Goal: Transaction & Acquisition: Book appointment/travel/reservation

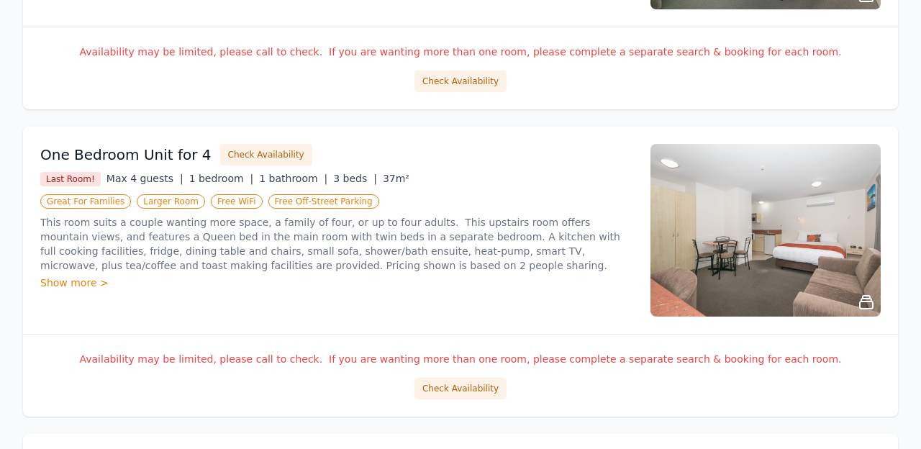
scroll to position [473, 0]
click at [478, 386] on button "Check Availability" at bounding box center [460, 389] width 92 height 22
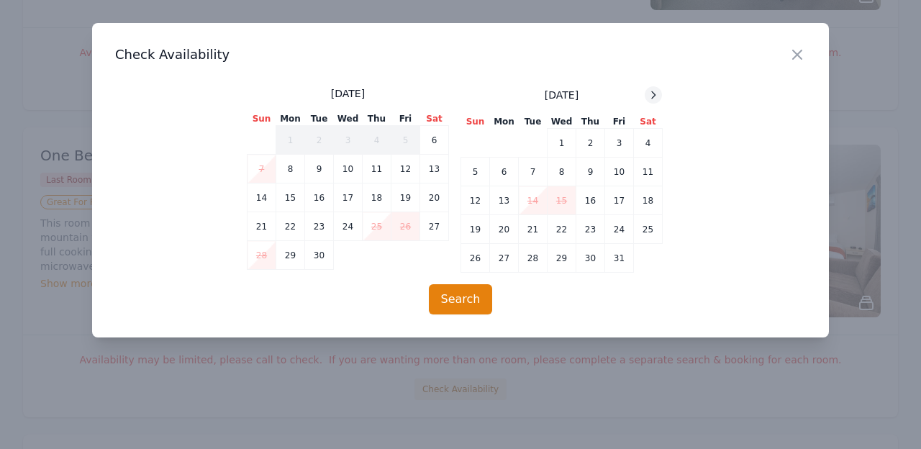
click at [656, 101] on div at bounding box center [652, 94] width 17 height 17
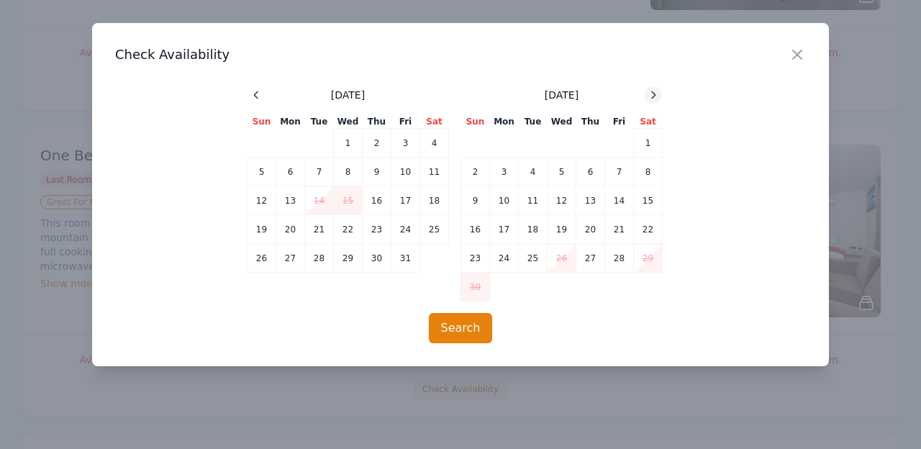
click at [656, 101] on div at bounding box center [652, 94] width 17 height 17
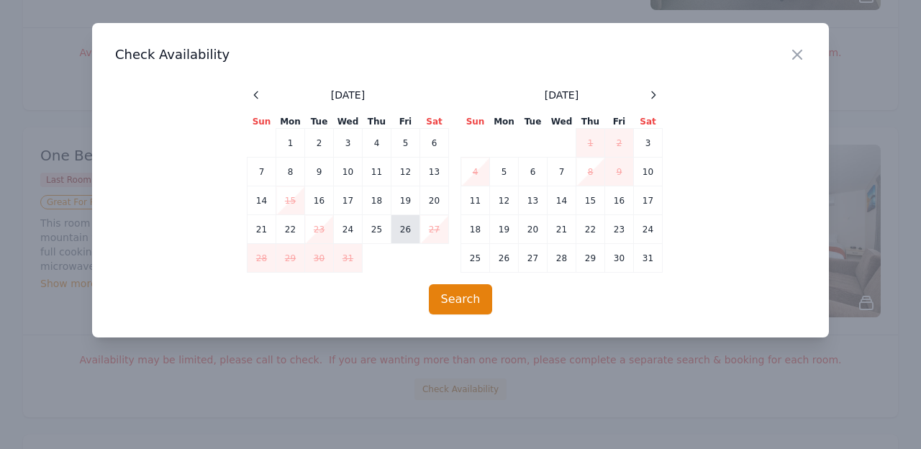
click at [398, 231] on td "26" at bounding box center [405, 229] width 29 height 29
click at [434, 225] on td "27" at bounding box center [434, 229] width 29 height 29
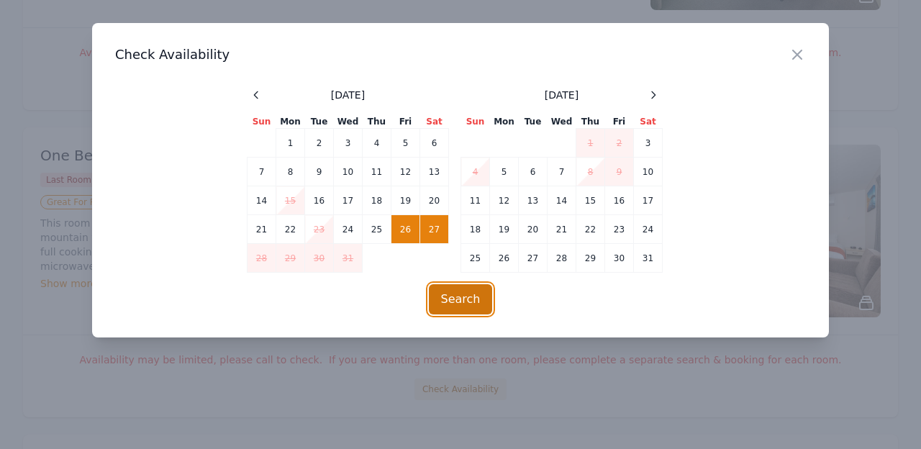
click at [457, 298] on button "Search" at bounding box center [461, 299] width 64 height 30
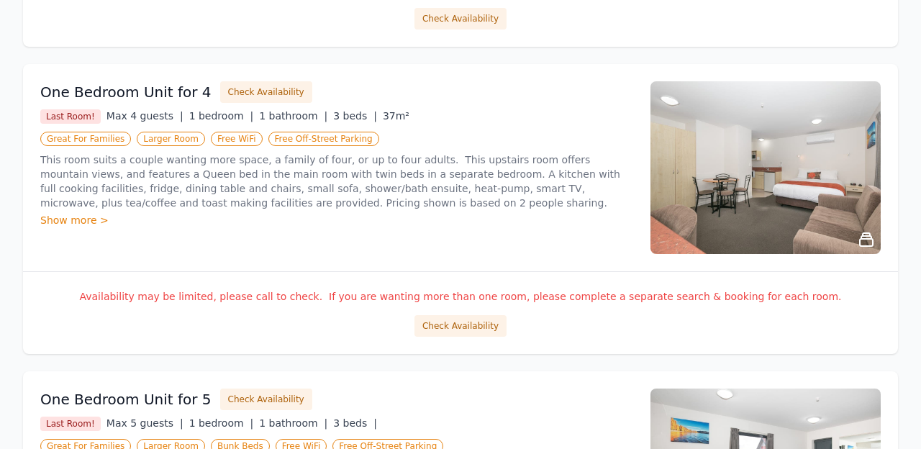
scroll to position [538, 0]
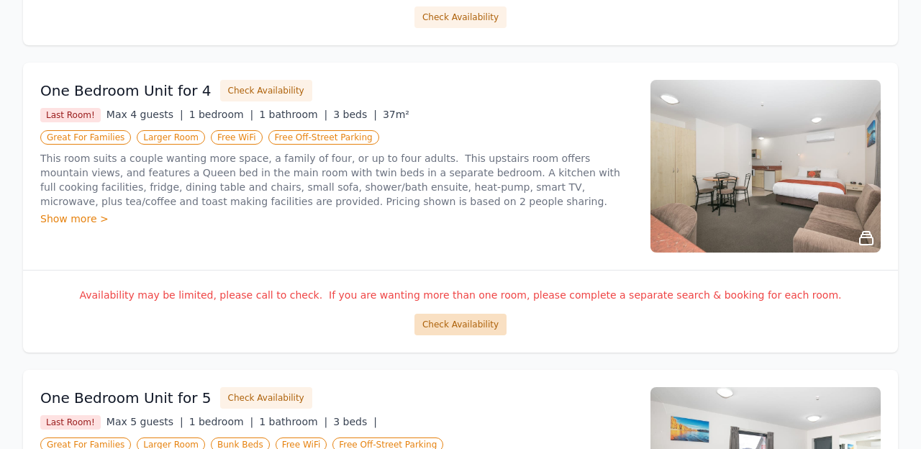
click at [457, 322] on button "Check Availability" at bounding box center [460, 325] width 92 height 22
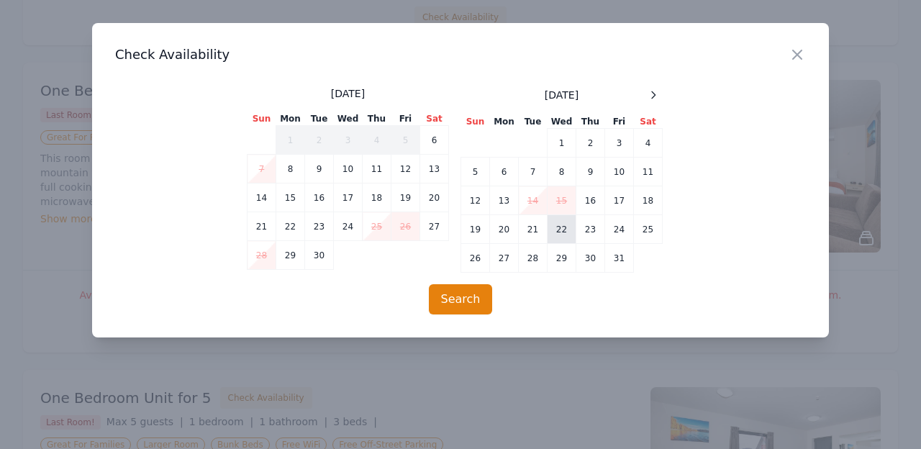
click at [558, 232] on td "22" at bounding box center [561, 229] width 29 height 29
click at [589, 229] on td "23" at bounding box center [590, 229] width 29 height 29
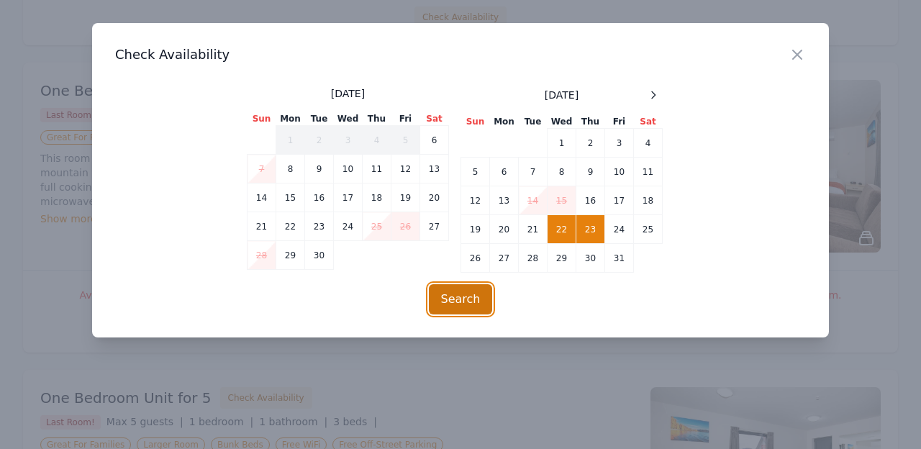
click at [450, 304] on button "Search" at bounding box center [461, 299] width 64 height 30
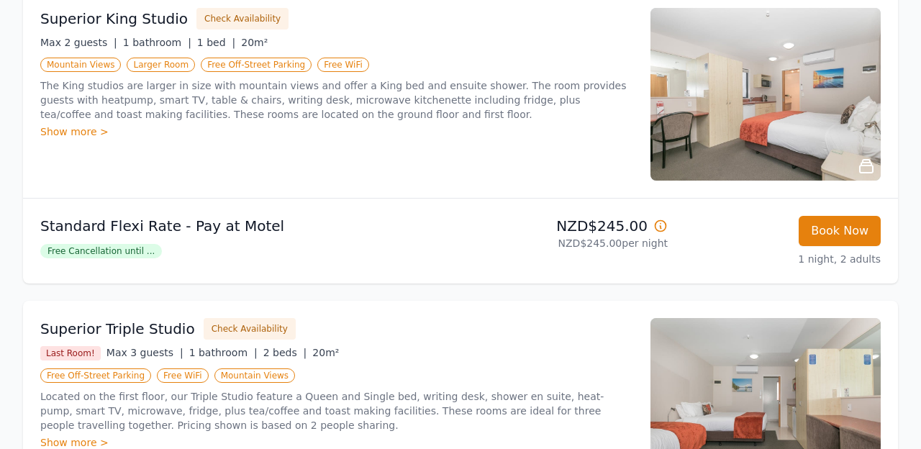
scroll to position [568, 0]
